Goal: Navigation & Orientation: Find specific page/section

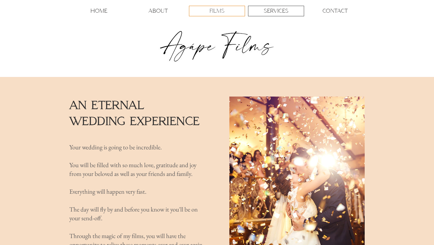
click at [211, 13] on p "FILMS" at bounding box center [216, 11] width 15 height 10
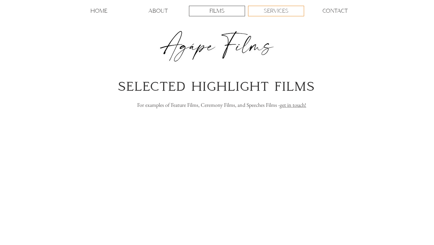
click at [263, 10] on div "SERVICES" at bounding box center [275, 11] width 55 height 10
click at [96, 13] on p "HOME" at bounding box center [98, 11] width 17 height 10
